Goal: Task Accomplishment & Management: Manage account settings

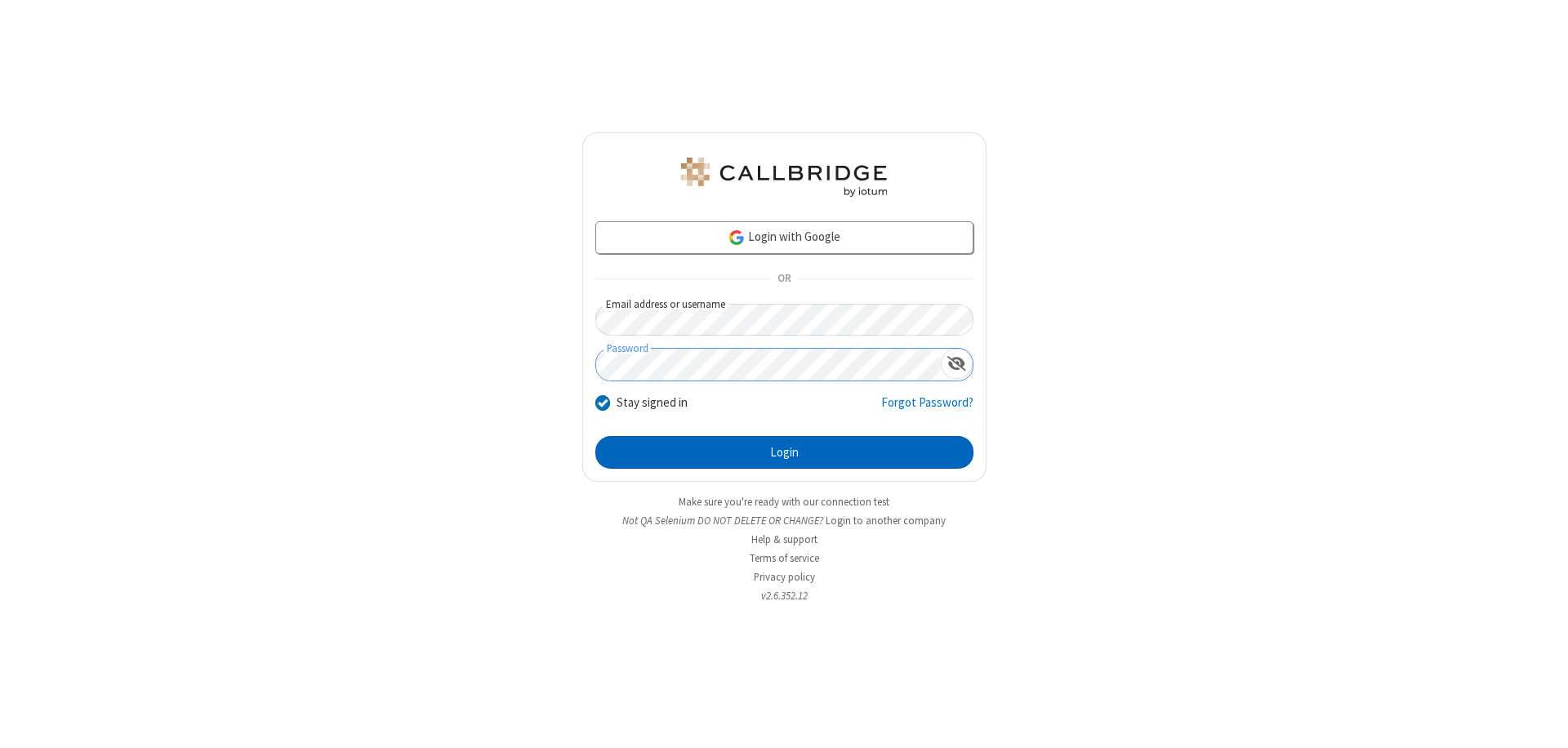
click at [784, 453] on button "Login" at bounding box center [784, 452] width 378 height 33
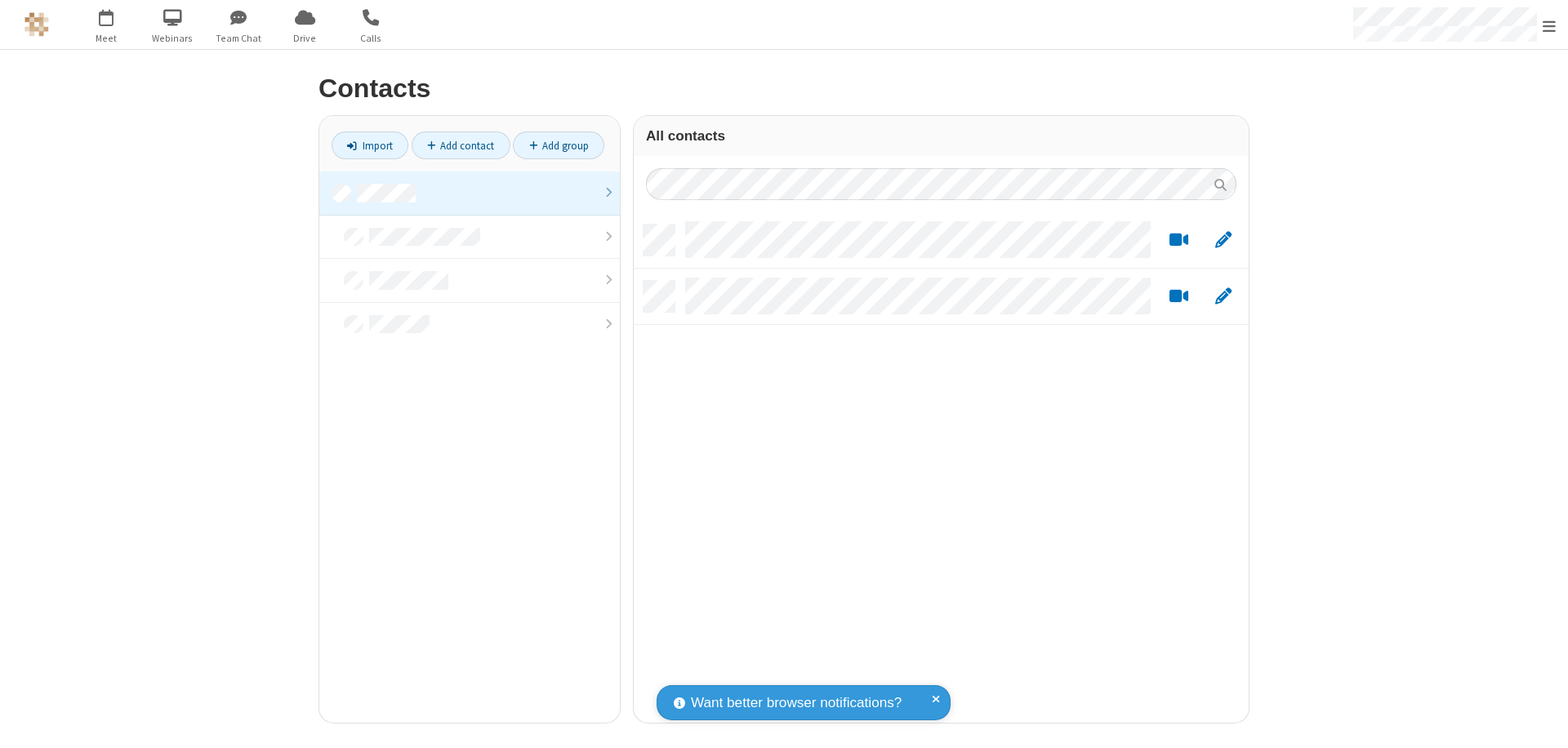
scroll to position [498, 602]
click at [470, 193] on link at bounding box center [470, 194] width 301 height 44
click at [460, 146] on link "Add contact" at bounding box center [460, 146] width 99 height 28
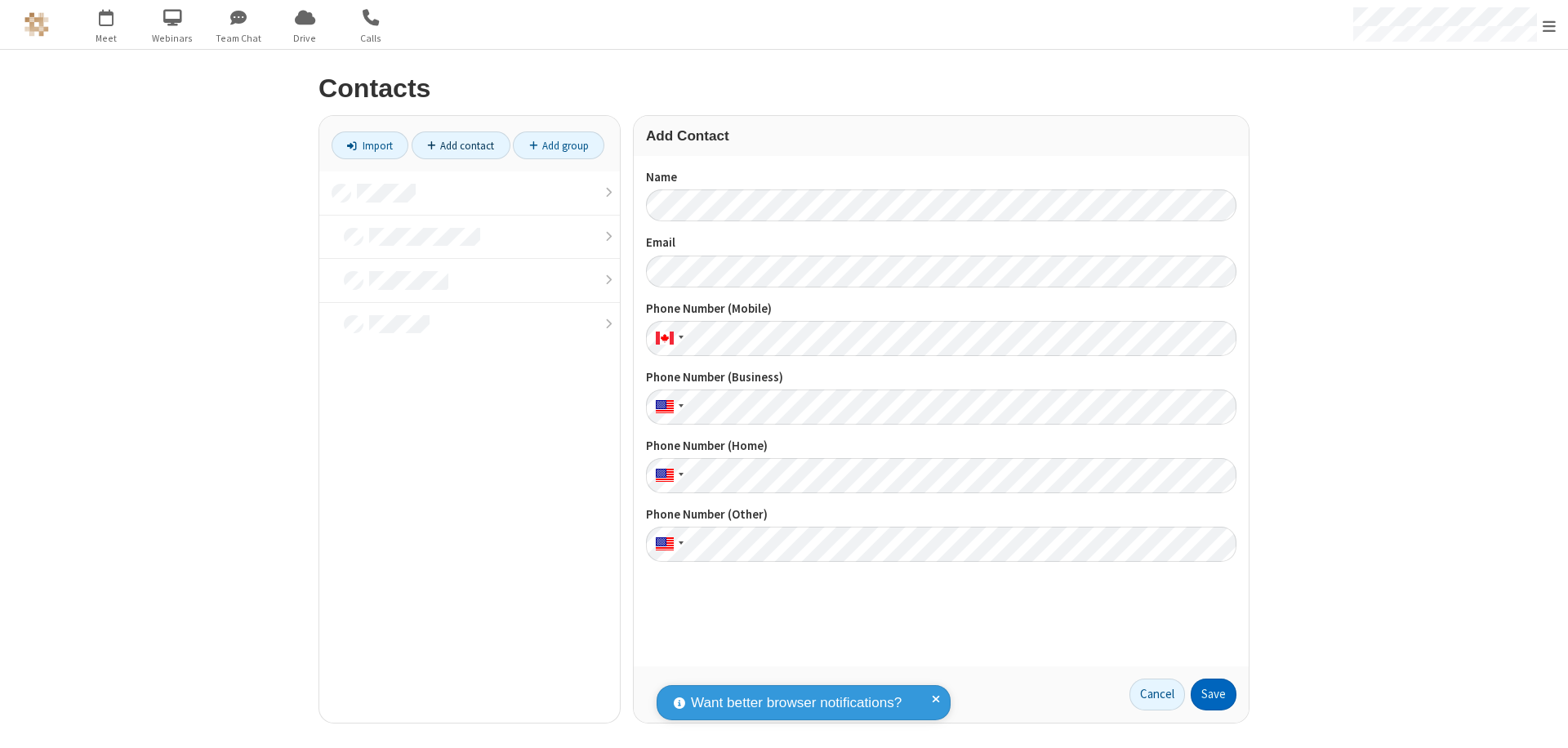
click at [1214, 694] on button "Save" at bounding box center [1213, 694] width 46 height 33
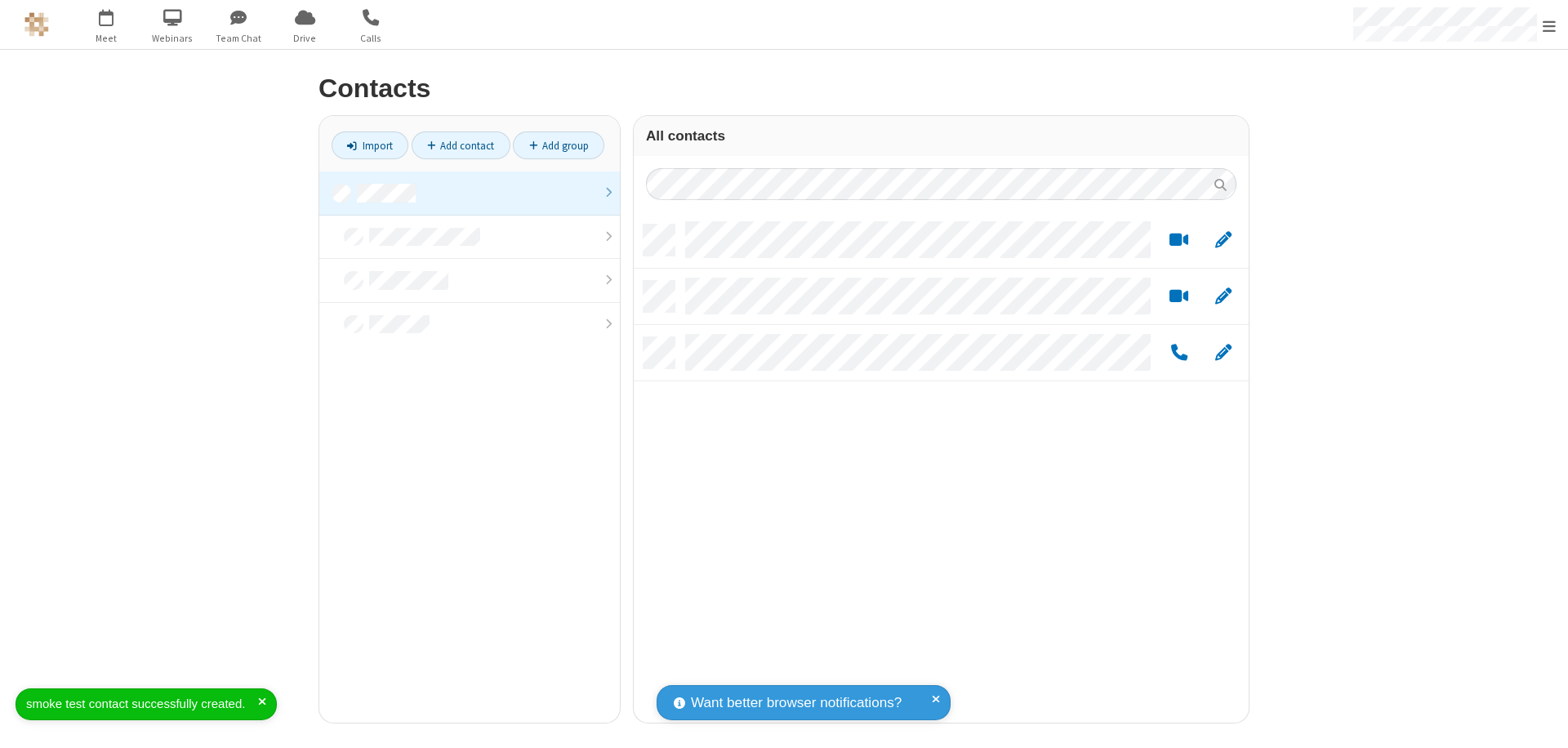
scroll to position [498, 602]
click at [460, 146] on link "Add contact" at bounding box center [460, 146] width 99 height 28
